Goal: Task Accomplishment & Management: Manage account settings

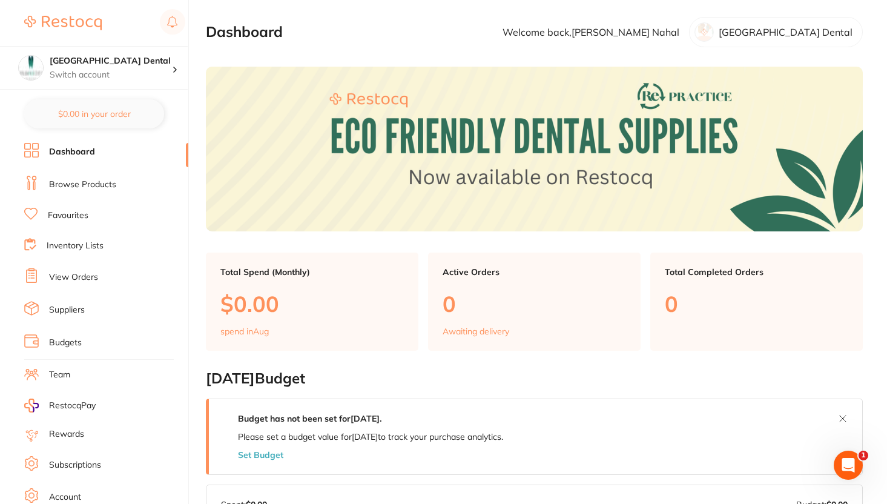
click at [85, 185] on link "Browse Products" at bounding box center [82, 185] width 67 height 12
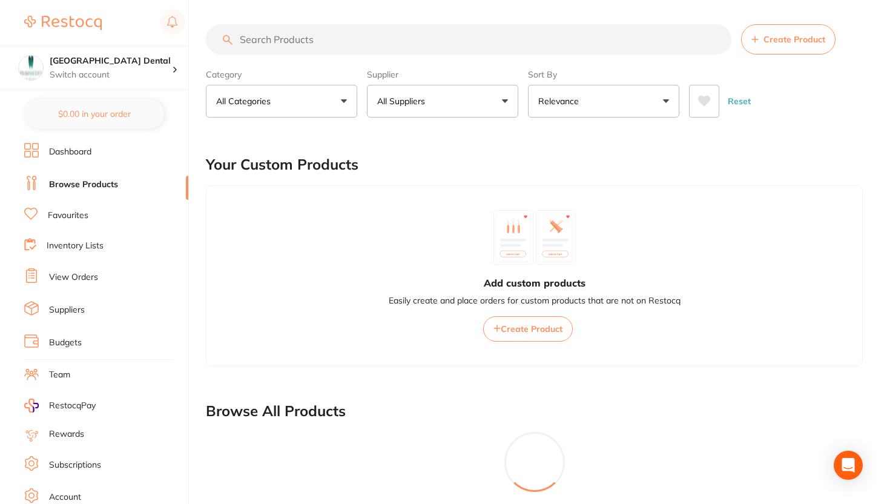
click at [781, 45] on button "Create Product" at bounding box center [788, 39] width 94 height 30
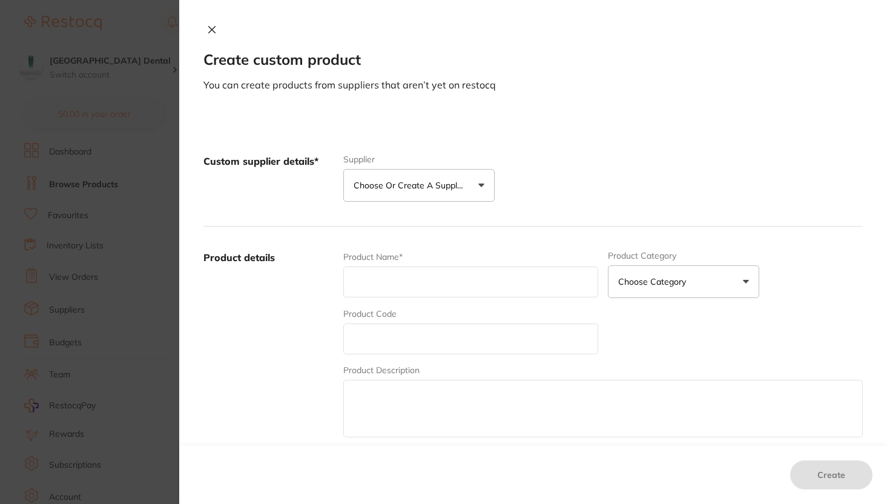
click at [401, 178] on button "Choose or create a supplier" at bounding box center [418, 185] width 151 height 33
click at [391, 223] on button "Create custom supplier" at bounding box center [409, 221] width 113 height 11
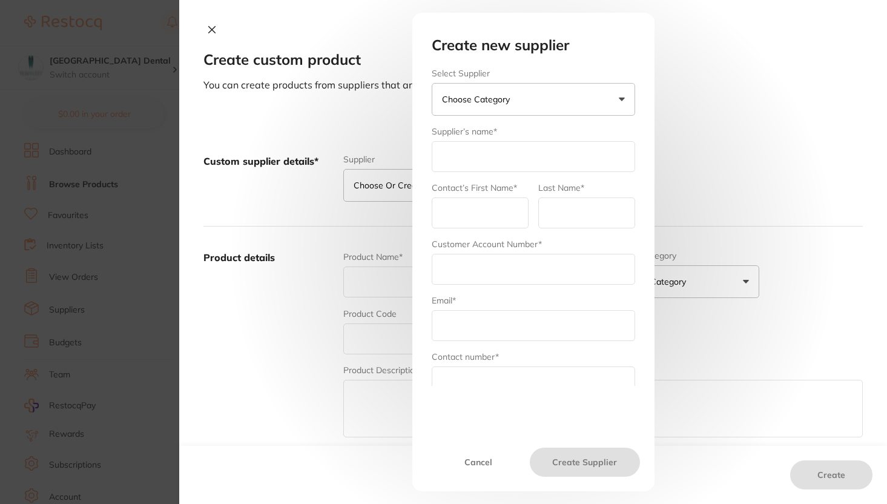
click at [582, 109] on button "Choose Category" at bounding box center [533, 99] width 203 height 33
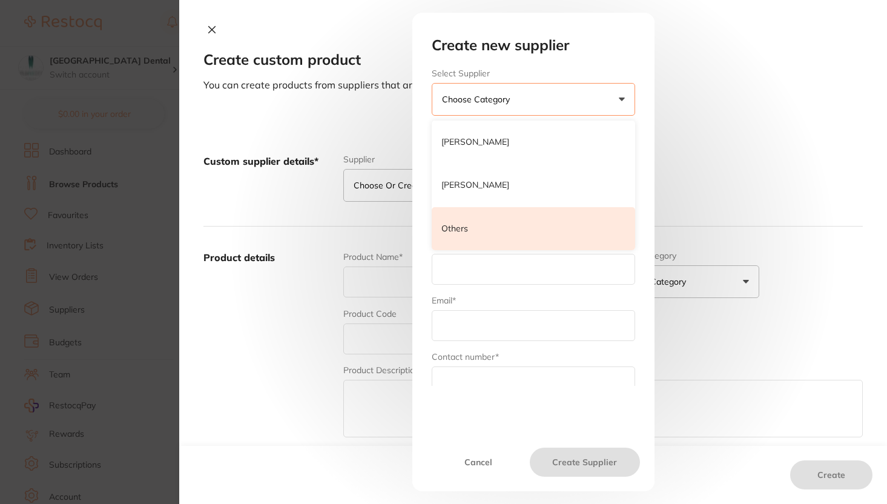
click at [539, 223] on li "Others" at bounding box center [533, 229] width 203 height 44
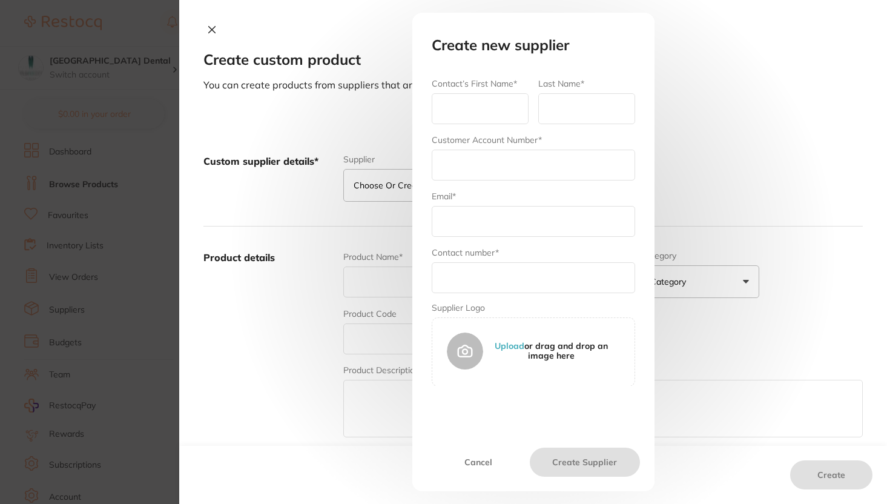
click at [489, 104] on input "text" at bounding box center [480, 108] width 97 height 31
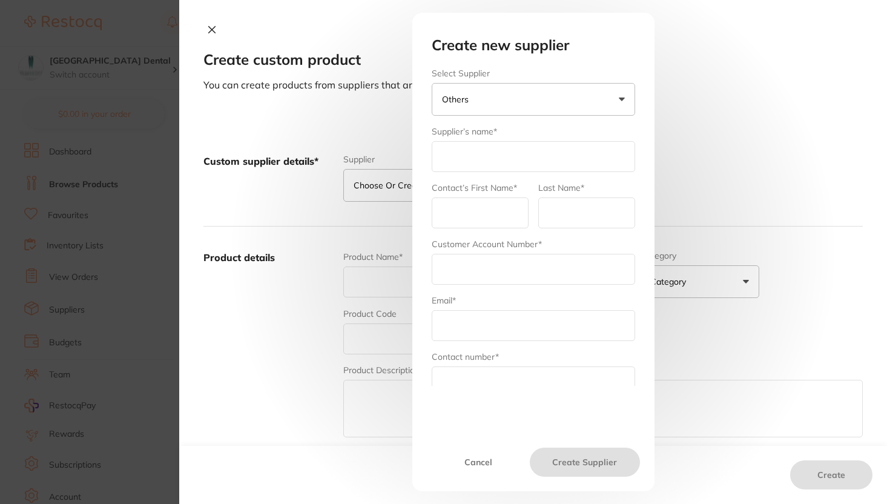
click at [574, 152] on input "text" at bounding box center [533, 156] width 203 height 31
type input "Dentavision"
click at [456, 212] on input "text" at bounding box center [480, 212] width 97 height 31
type input "[PERSON_NAME]"
type input "Nahal"
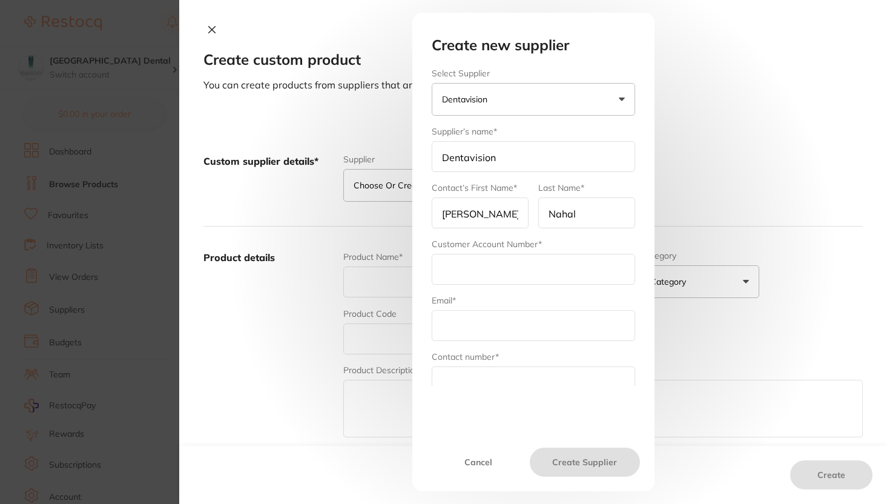
click at [510, 257] on input "text" at bounding box center [533, 269] width 203 height 31
paste input "012503"
type input "012503"
click at [519, 334] on input "text" at bounding box center [533, 325] width 203 height 31
paste input "[EMAIL_ADDRESS][DOMAIN_NAME]"
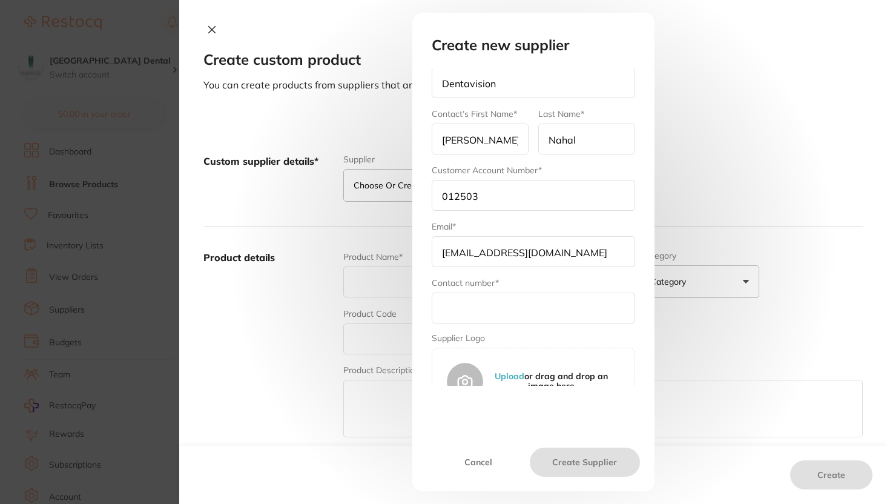
scroll to position [104, 0]
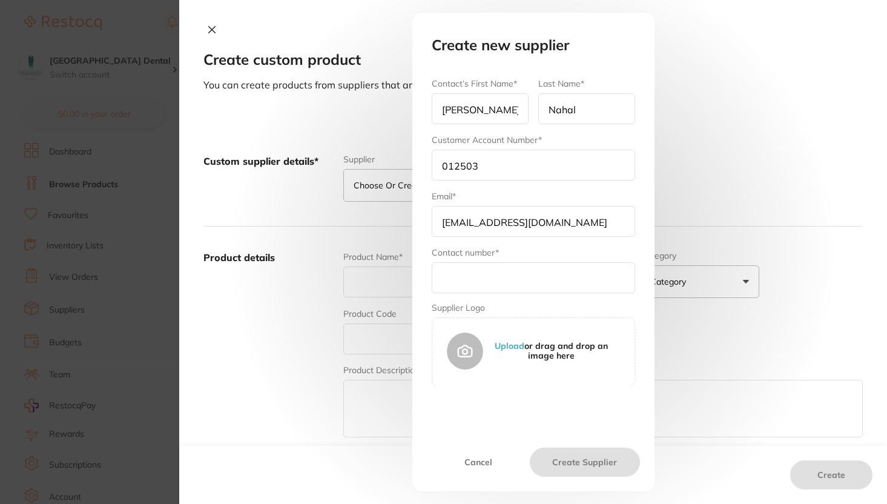
type input "[EMAIL_ADDRESS][DOMAIN_NAME]"
click at [511, 282] on input "text" at bounding box center [533, 277] width 203 height 31
paste input "1800806640"
type input "1800806640"
click at [582, 467] on button "Create Supplier" at bounding box center [585, 461] width 110 height 29
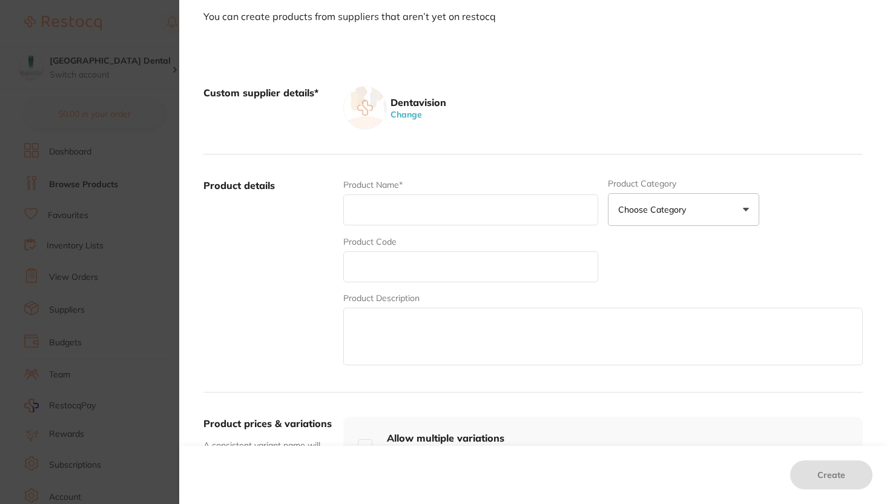
scroll to position [68, 0]
click at [436, 205] on input "text" at bounding box center [470, 209] width 255 height 31
click at [307, 265] on label "Product details" at bounding box center [268, 273] width 130 height 189
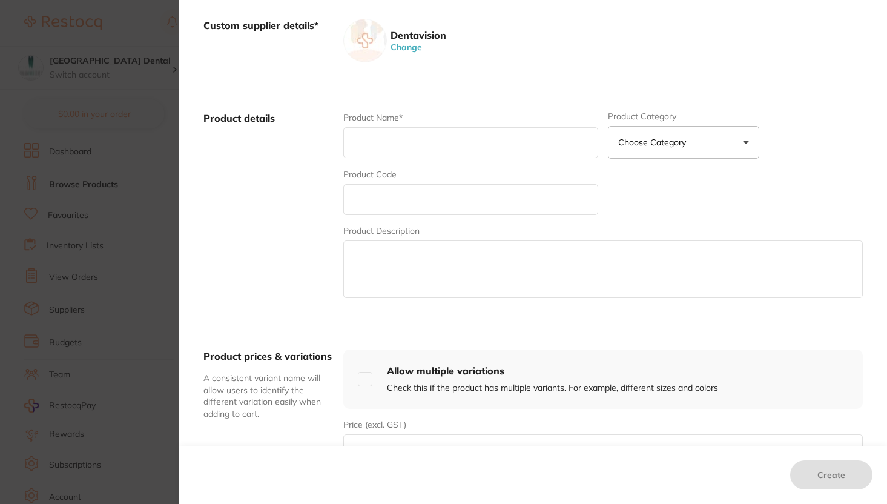
scroll to position [0, 0]
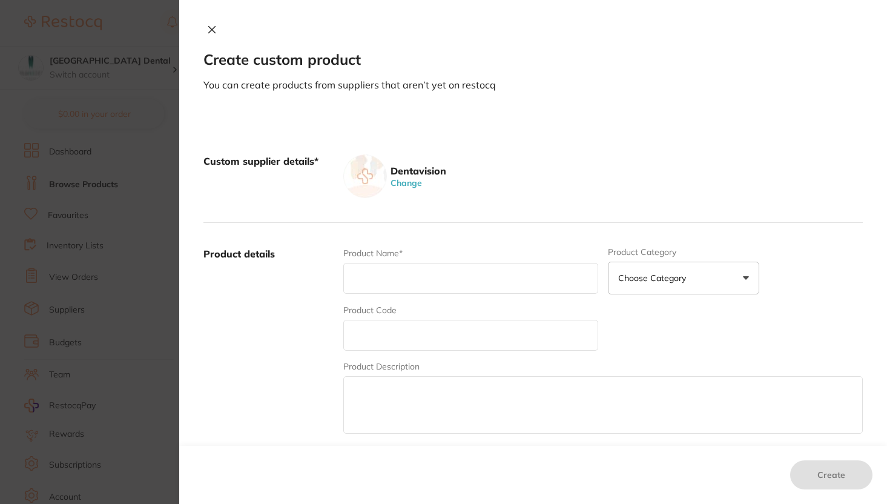
click at [207, 31] on icon at bounding box center [212, 30] width 10 height 10
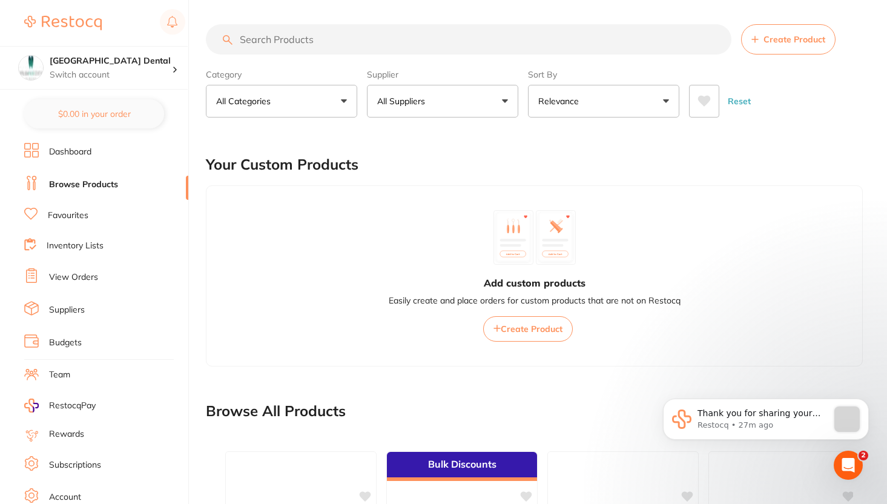
click at [64, 307] on link "Suppliers" at bounding box center [67, 310] width 36 height 12
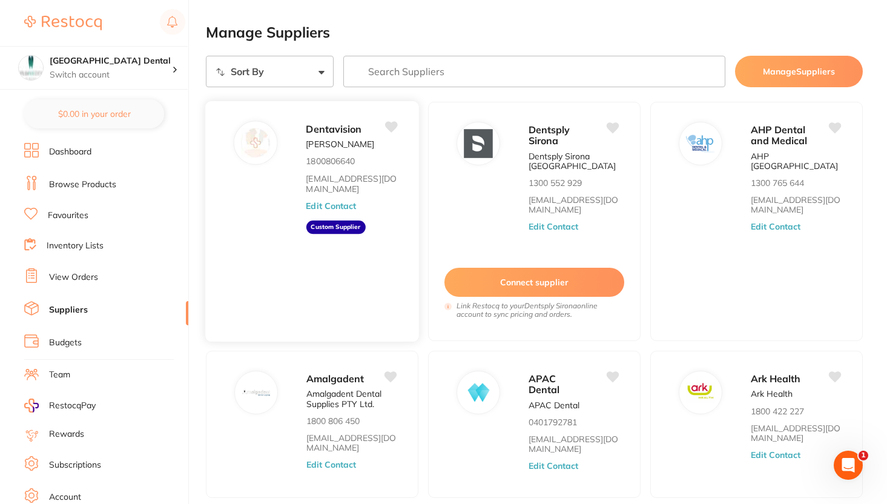
click at [395, 125] on icon at bounding box center [391, 127] width 13 height 11
click at [280, 217] on div "Dentavision [PERSON_NAME] 1800806640 [EMAIL_ADDRESS][DOMAIN_NAME] Edit Contact …" at bounding box center [312, 221] width 215 height 242
click at [324, 200] on button "Edit Contact" at bounding box center [331, 205] width 50 height 10
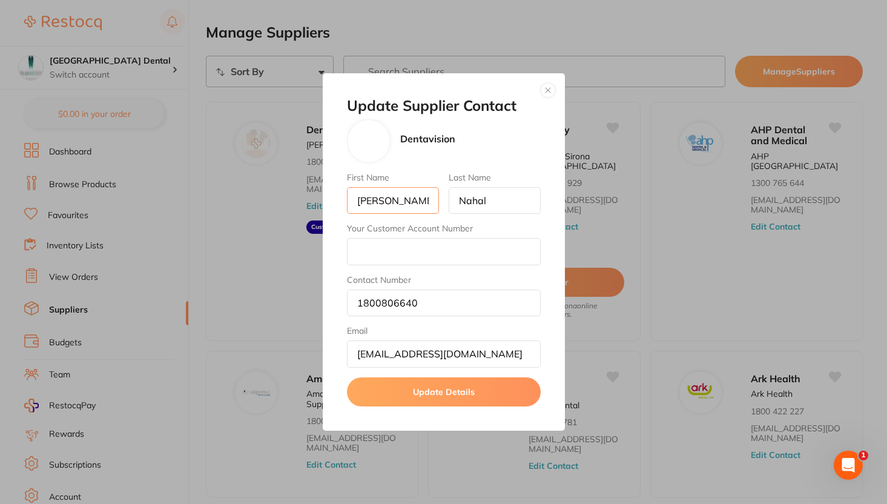
drag, startPoint x: 396, startPoint y: 200, endPoint x: 229, endPoint y: 210, distance: 167.4
click at [229, 210] on div "Update Supplier Contact Dentavision First Name [PERSON_NAME] Last Name [PERSON_…" at bounding box center [443, 252] width 887 height 504
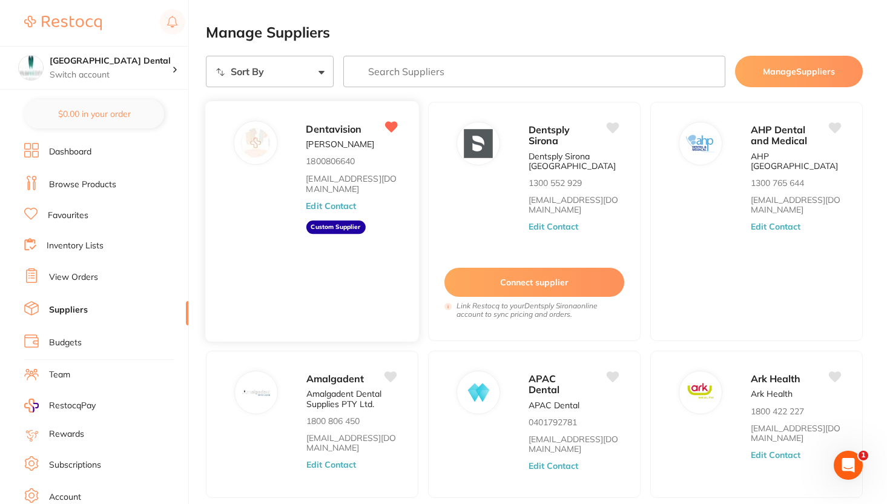
click at [324, 206] on button "Edit Contact" at bounding box center [331, 205] width 50 height 10
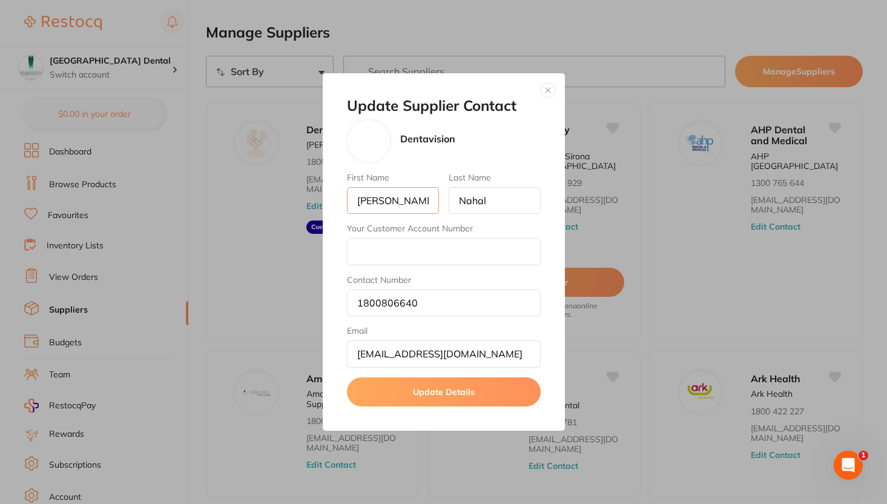
click at [379, 196] on input "[PERSON_NAME]" at bounding box center [393, 200] width 92 height 27
type input "Dentavision"
click at [482, 203] on input "Nahal" at bounding box center [495, 200] width 92 height 27
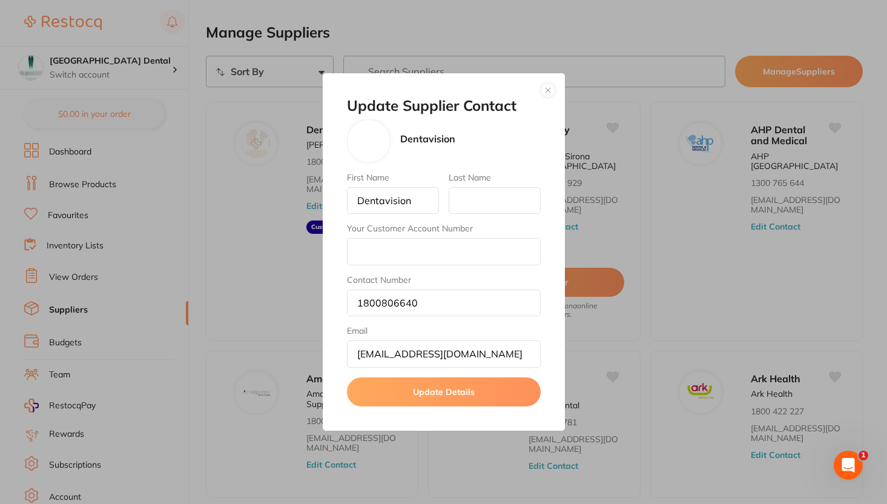
click at [432, 398] on button "Update Details" at bounding box center [444, 391] width 194 height 29
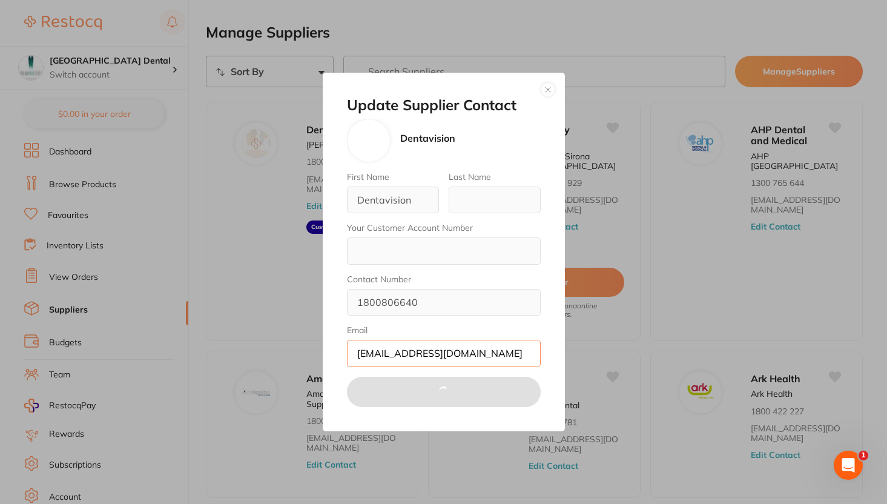
click at [423, 342] on input "[EMAIL_ADDRESS][DOMAIN_NAME]" at bounding box center [444, 353] width 194 height 27
click at [548, 91] on button "button" at bounding box center [548, 89] width 15 height 15
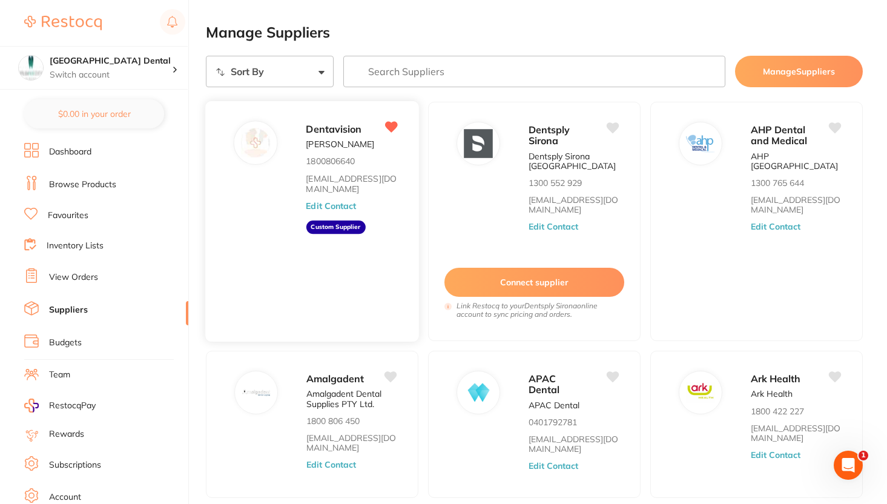
click at [324, 208] on button "Edit Contact" at bounding box center [331, 205] width 50 height 10
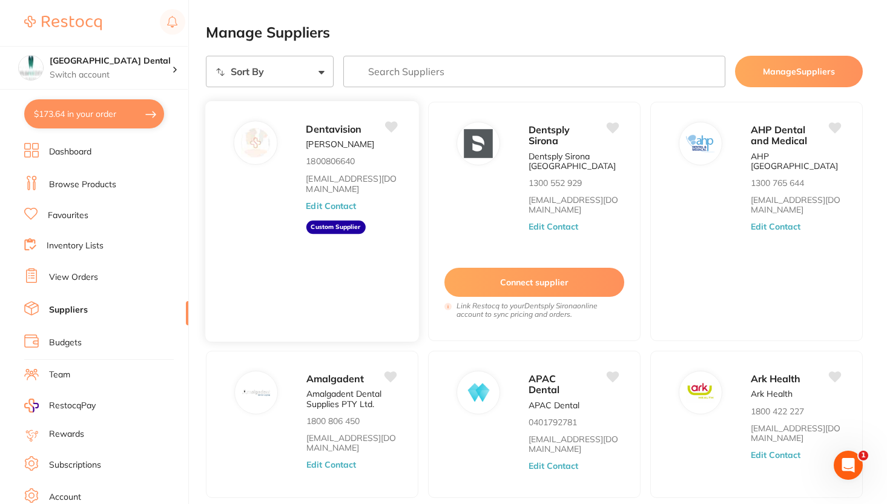
click at [329, 199] on div "Dentavision Garry Nahal 1800806640 orders@dentavision.com.au Edit Contact Custo…" at bounding box center [356, 224] width 100 height 208
click at [331, 203] on button "Edit Contact" at bounding box center [331, 205] width 50 height 10
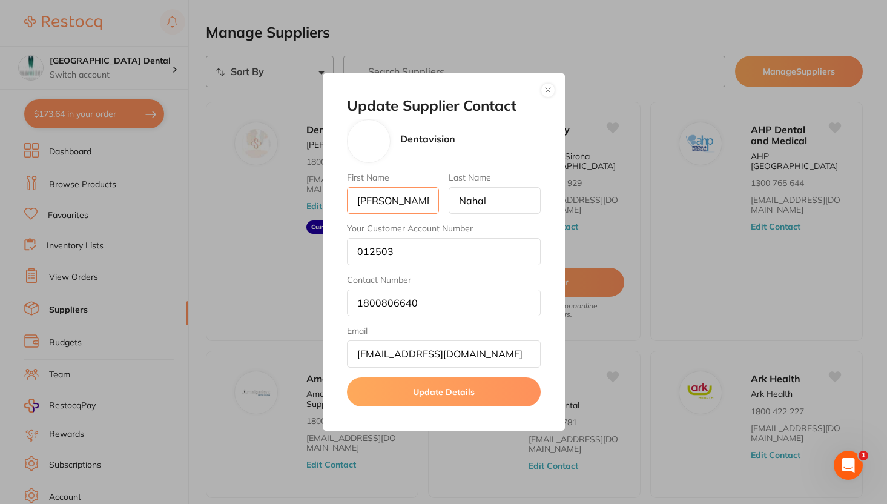
click at [422, 199] on input "[PERSON_NAME]" at bounding box center [393, 200] width 92 height 27
click at [410, 251] on input "012503" at bounding box center [444, 251] width 194 height 27
click at [398, 202] on input "[PERSON_NAME]" at bounding box center [393, 200] width 92 height 27
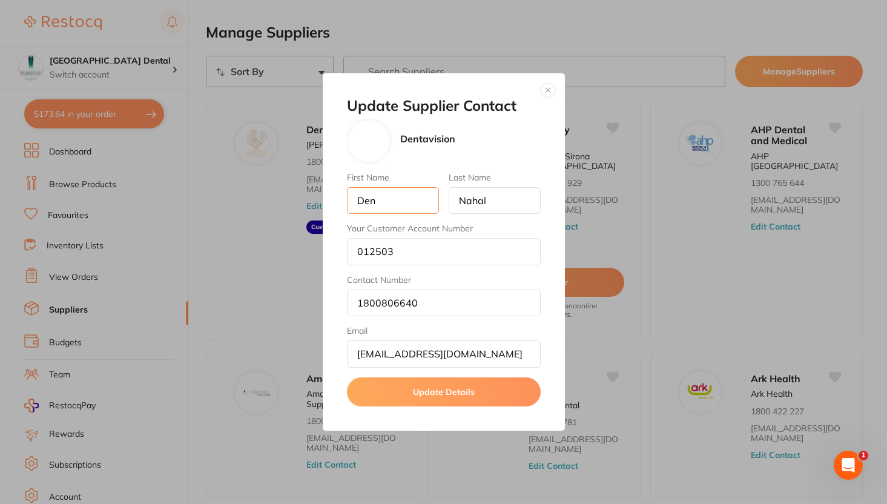
type input "Dentavision"
click at [494, 195] on input "Nahal" at bounding box center [495, 200] width 92 height 27
type input "PTY Ltd"
click at [442, 396] on button "Update Details" at bounding box center [444, 391] width 194 height 29
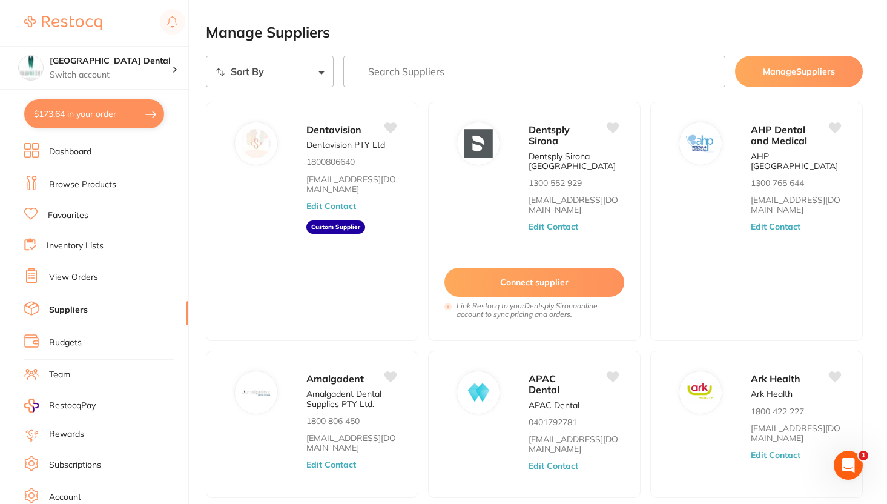
click at [129, 119] on button "$173.64 in your order" at bounding box center [94, 113] width 140 height 29
checkbox input "true"
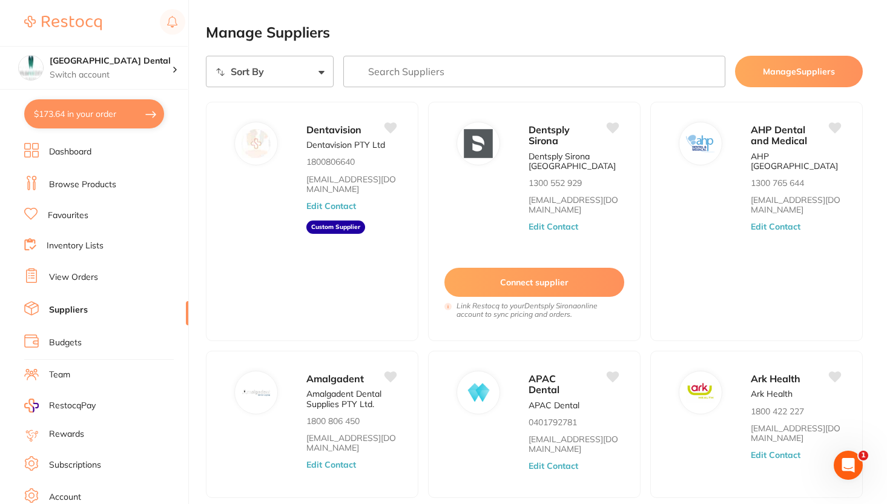
checkbox input "true"
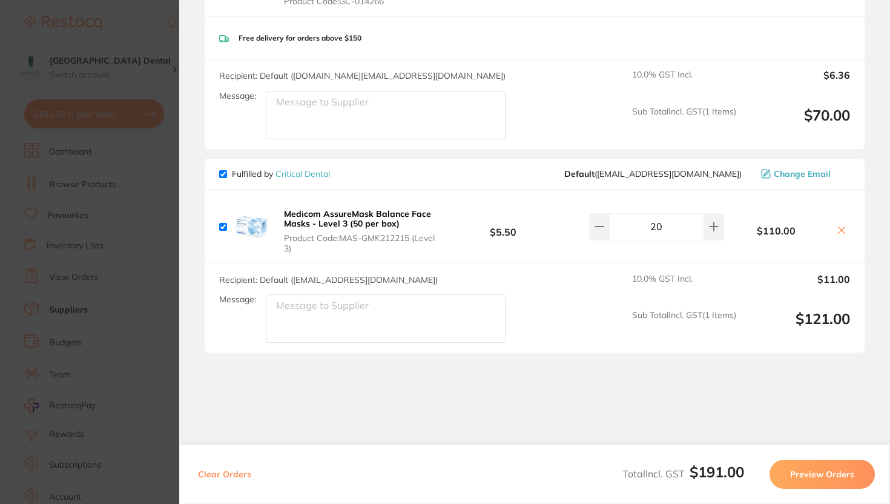
scroll to position [220, 0]
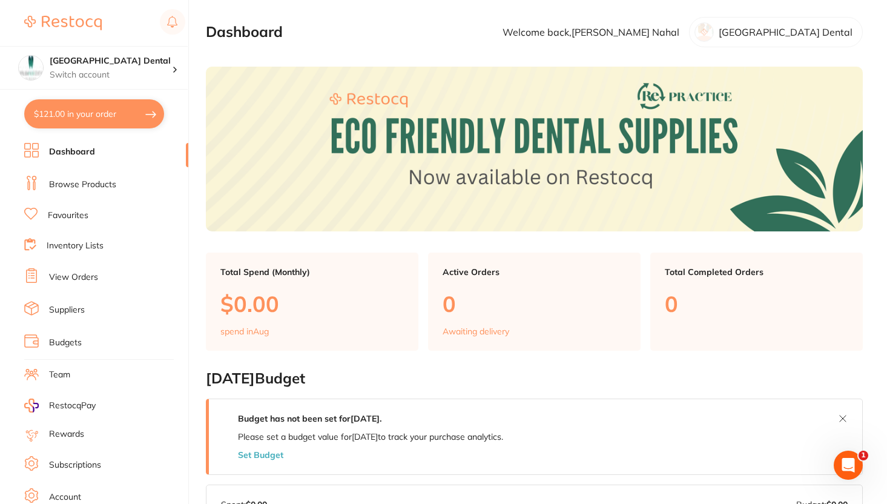
click at [96, 177] on li "Browse Products" at bounding box center [106, 185] width 164 height 18
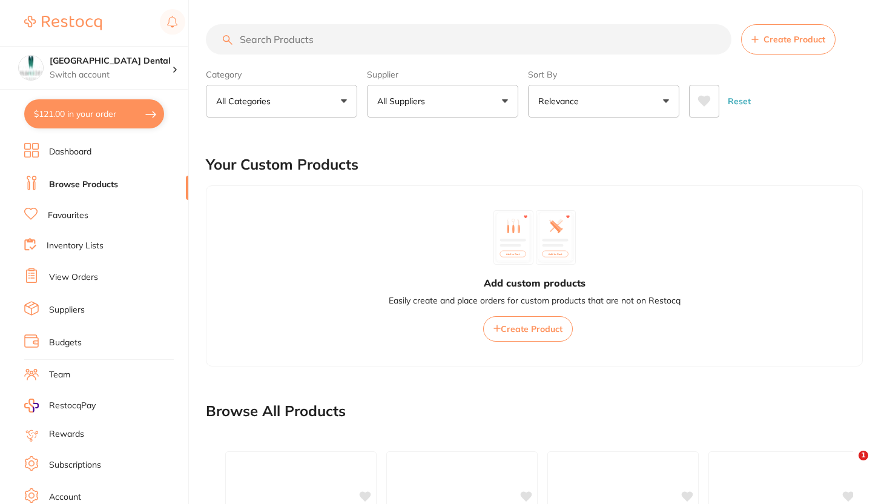
click at [814, 36] on span "Create Product" at bounding box center [794, 40] width 62 height 10
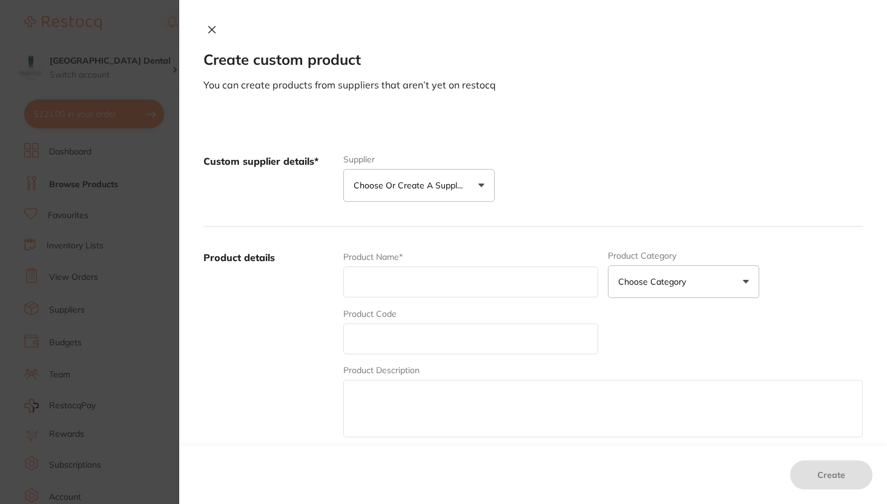
click at [375, 193] on button "Choose or create a supplier" at bounding box center [418, 185] width 151 height 33
click at [393, 222] on button "Create custom supplier" at bounding box center [409, 221] width 113 height 11
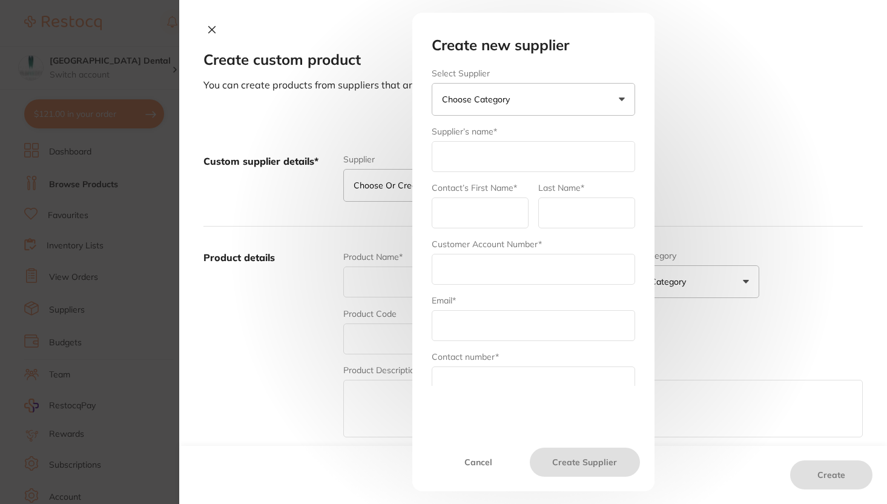
click at [820, 122] on div "Create new supplier Select Supplier Choose Category Henry Schein Halas Adam Den…" at bounding box center [533, 252] width 708 height 504
click at [494, 455] on button "Cancel" at bounding box center [479, 461] width 104 height 29
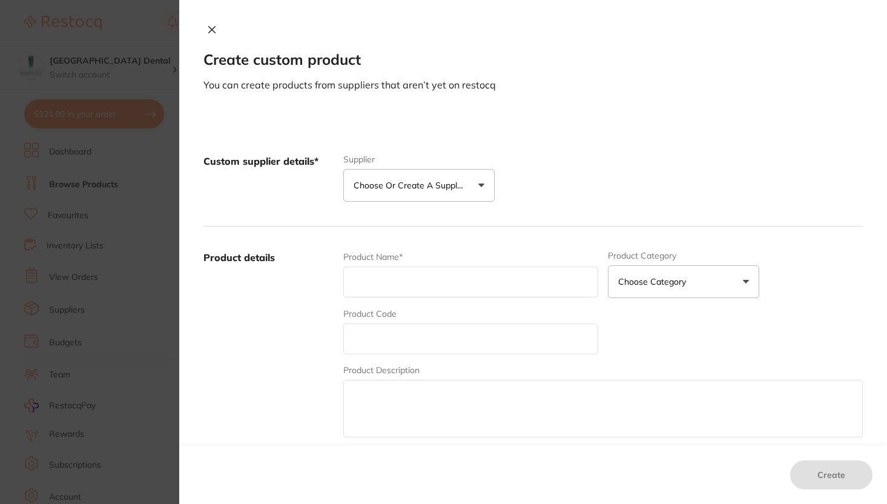
click at [207, 30] on icon at bounding box center [212, 30] width 10 height 10
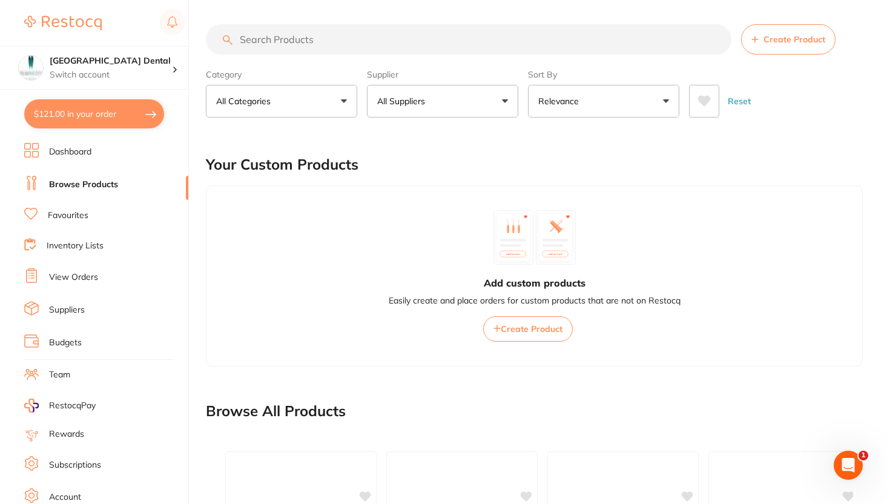
click at [802, 47] on button "Create Product" at bounding box center [788, 39] width 94 height 30
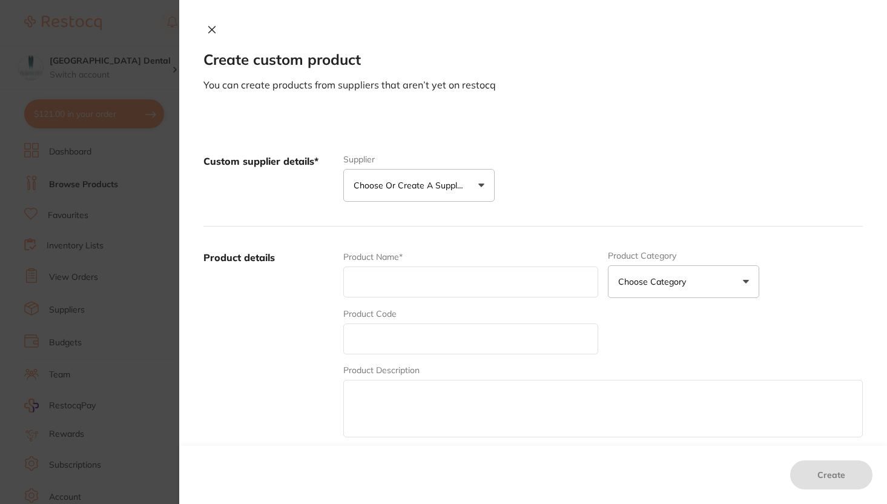
click at [453, 182] on p "Choose or create a supplier" at bounding box center [411, 185] width 115 height 12
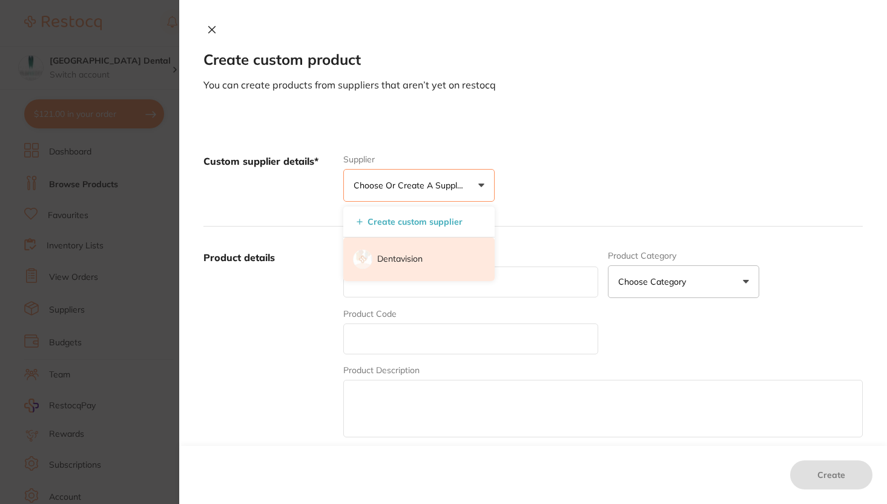
click at [429, 248] on li "Dentavision" at bounding box center [418, 259] width 151 height 44
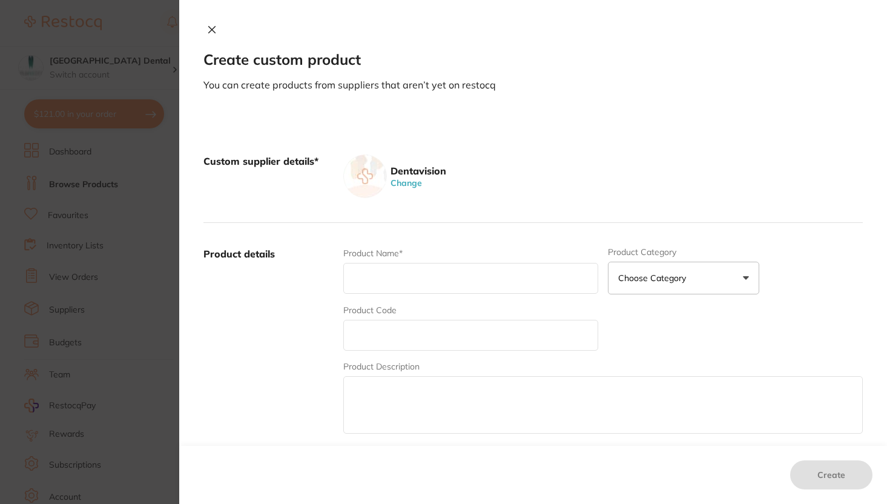
click at [205, 24] on button at bounding box center [211, 30] width 17 height 13
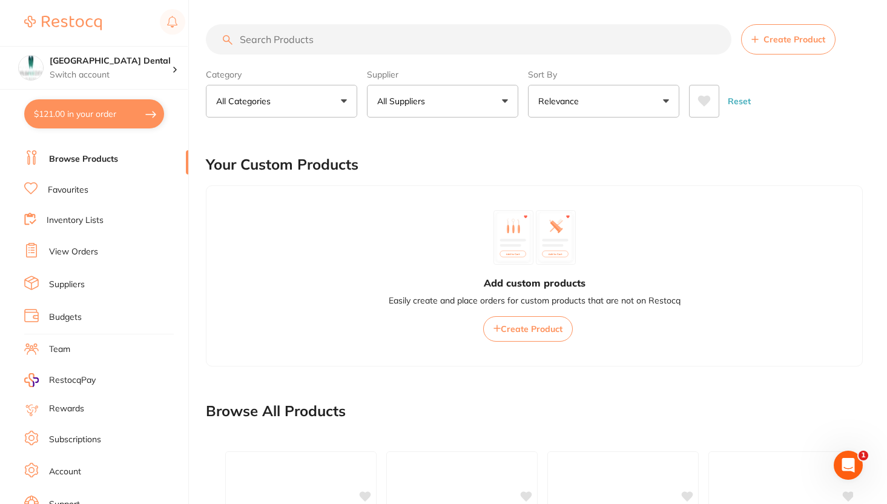
scroll to position [30, 0]
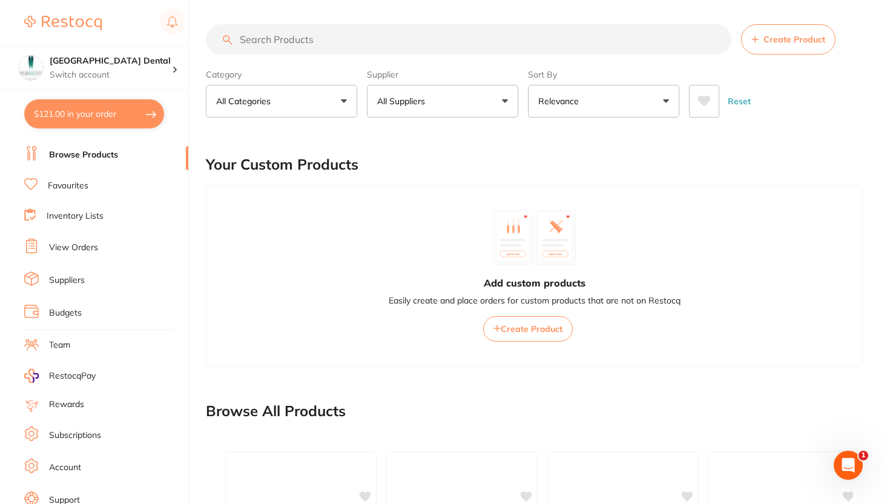
click at [79, 281] on link "Suppliers" at bounding box center [67, 280] width 36 height 12
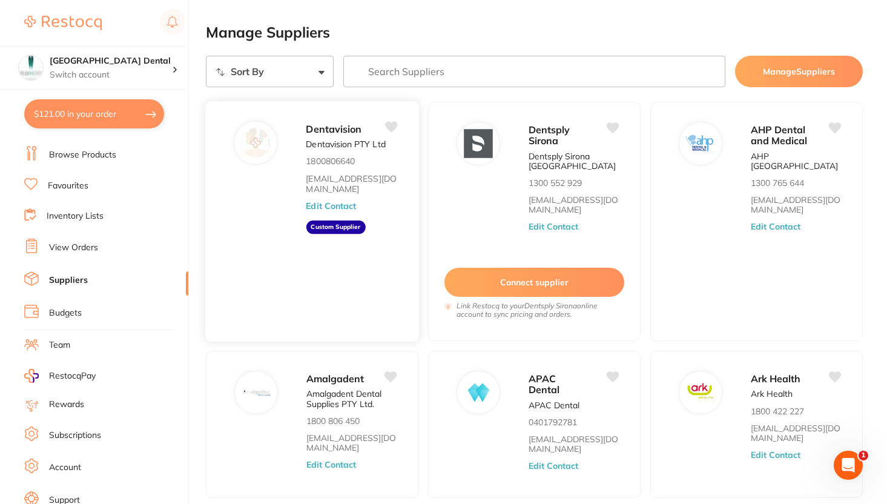
click at [341, 204] on button "Edit Contact" at bounding box center [331, 205] width 50 height 10
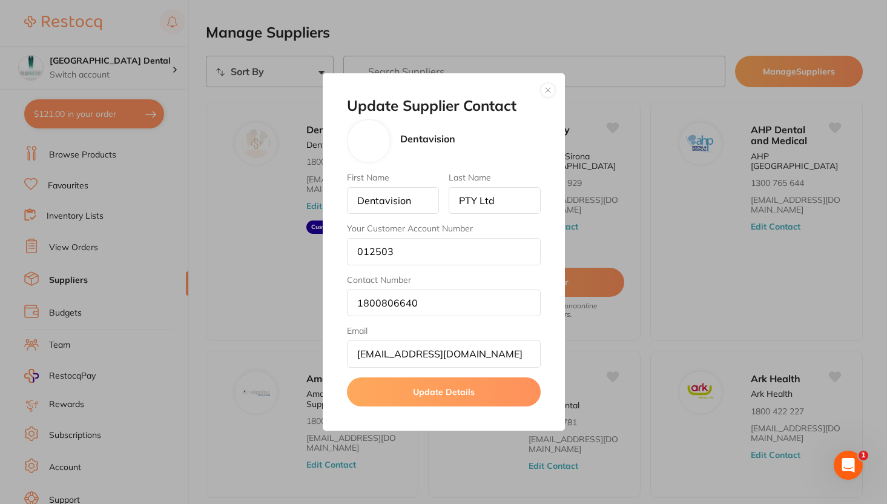
click at [547, 94] on button "button" at bounding box center [548, 90] width 15 height 15
